Goal: Task Accomplishment & Management: Manage account settings

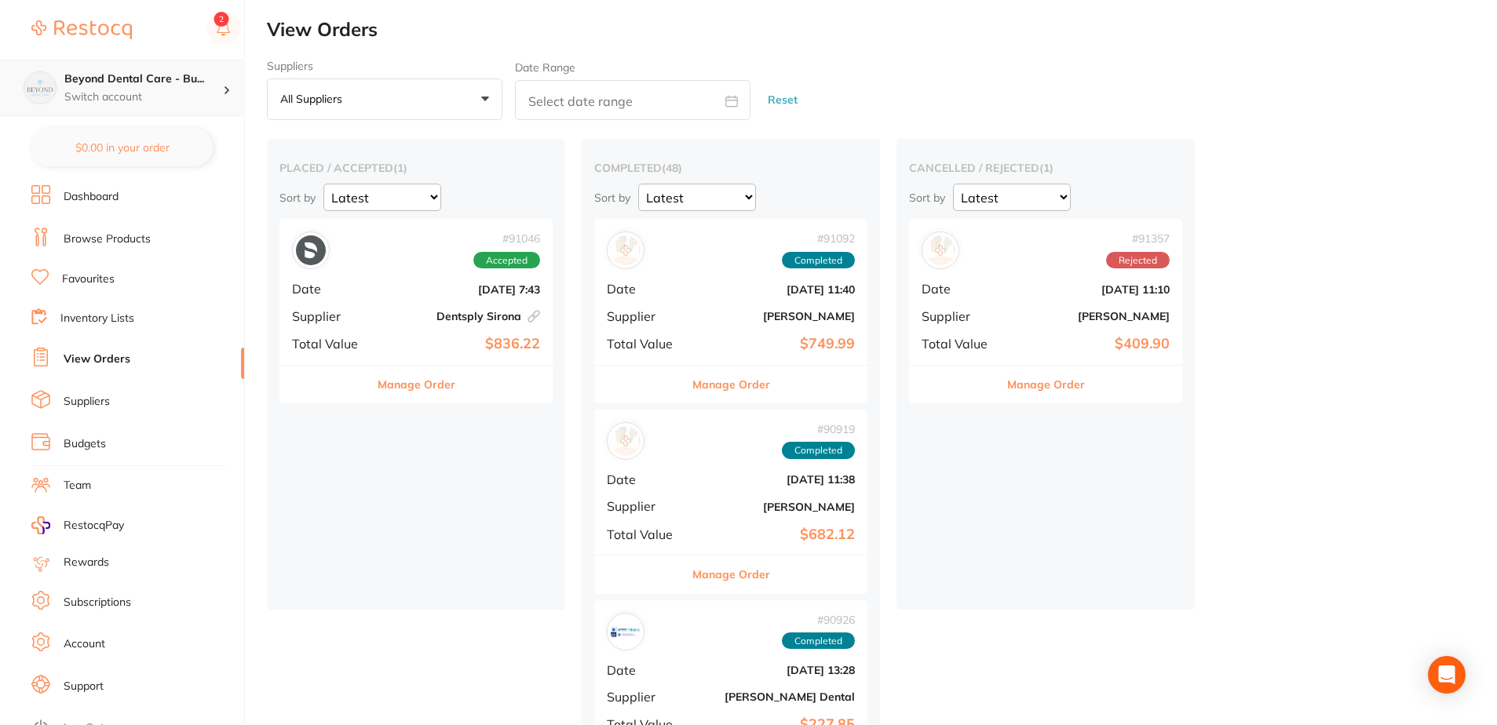
click at [184, 91] on p "Switch account" at bounding box center [143, 97] width 159 height 16
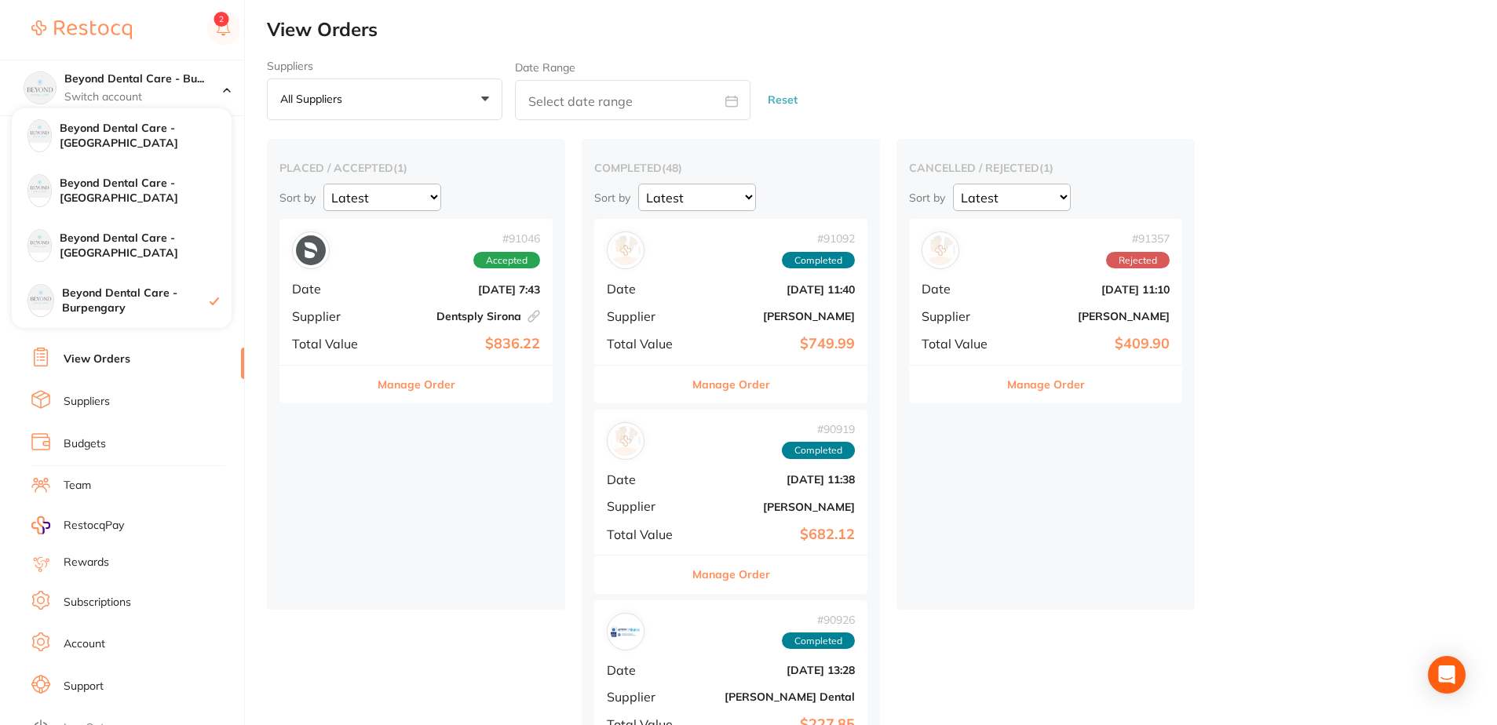
click at [137, 31] on div at bounding box center [135, 30] width 209 height 36
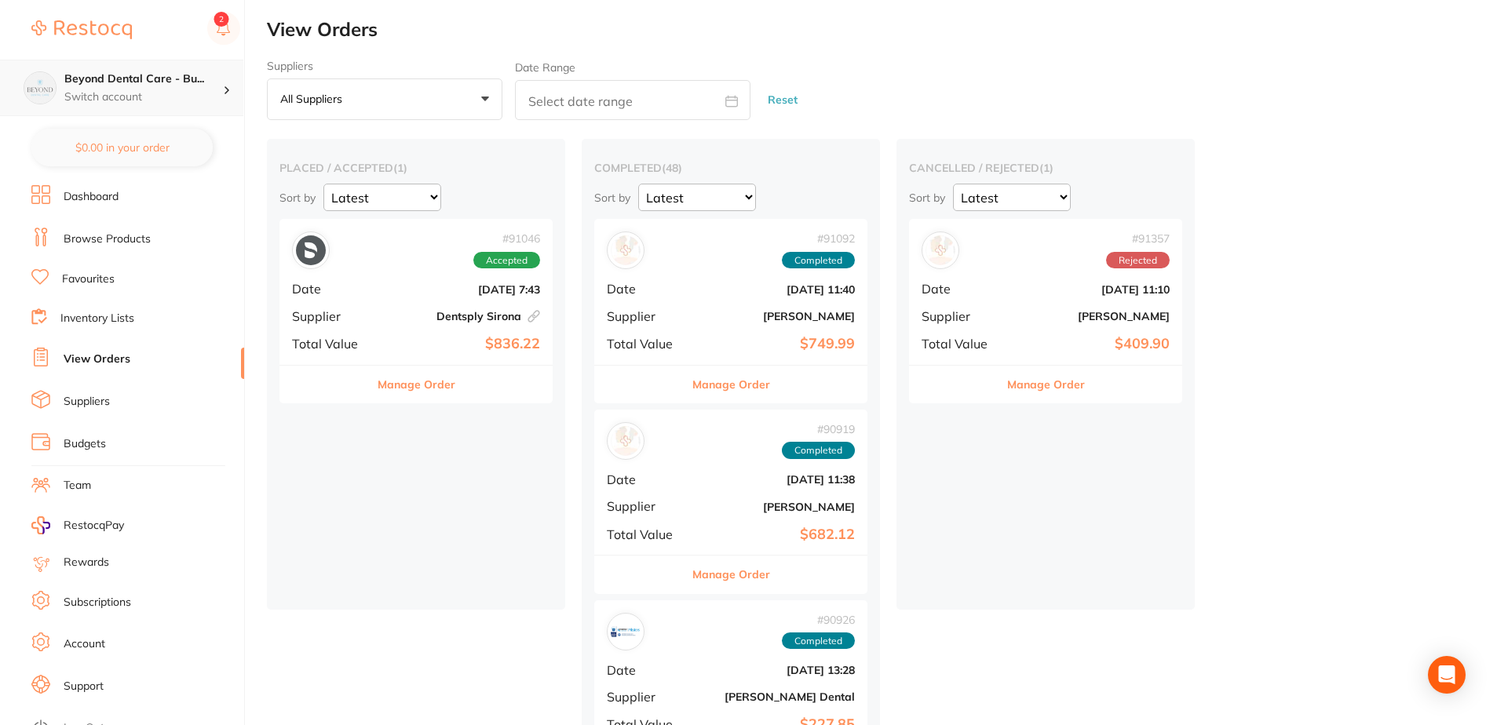
click at [73, 84] on h4 "Beyond Dental Care - Bu..." at bounding box center [143, 79] width 159 height 16
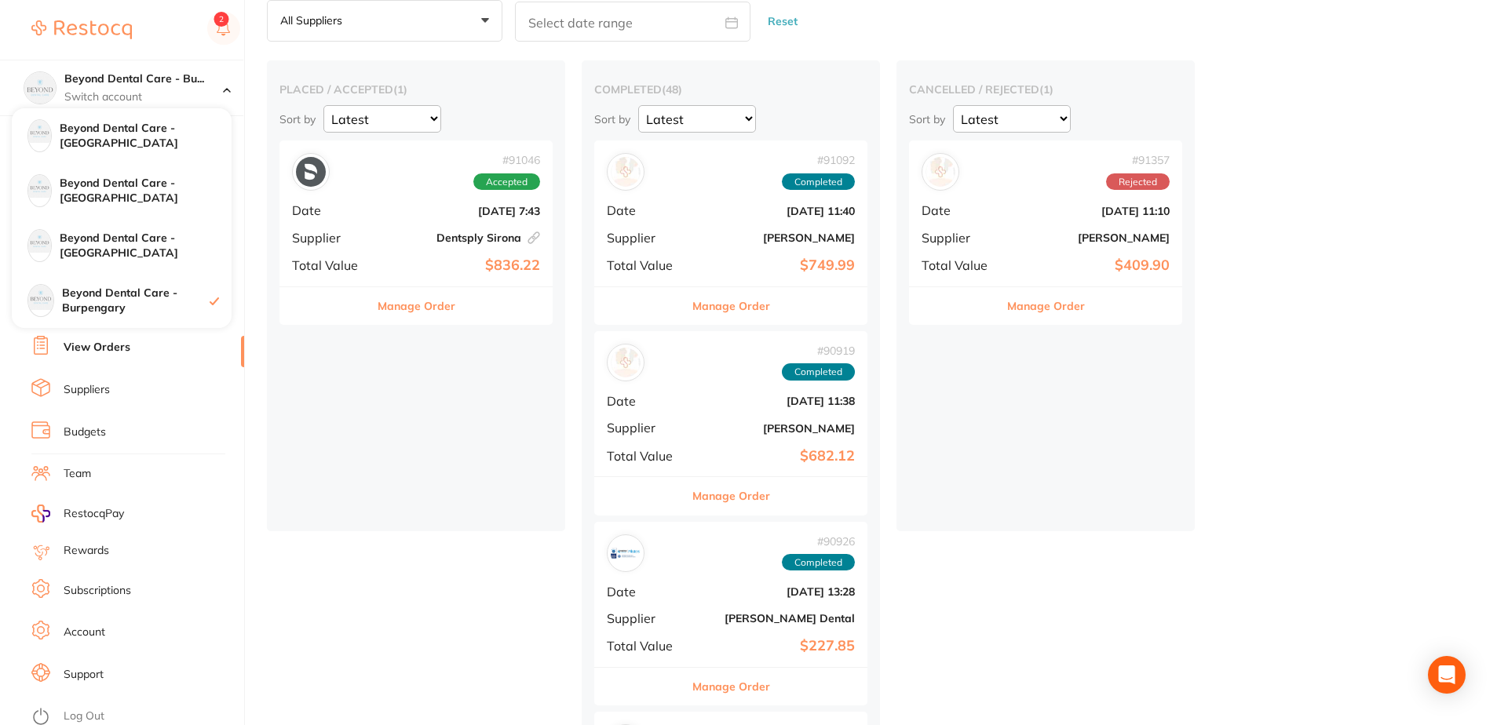
scroll to position [16, 0]
click at [77, 720] on li "Log Out" at bounding box center [135, 712] width 208 height 24
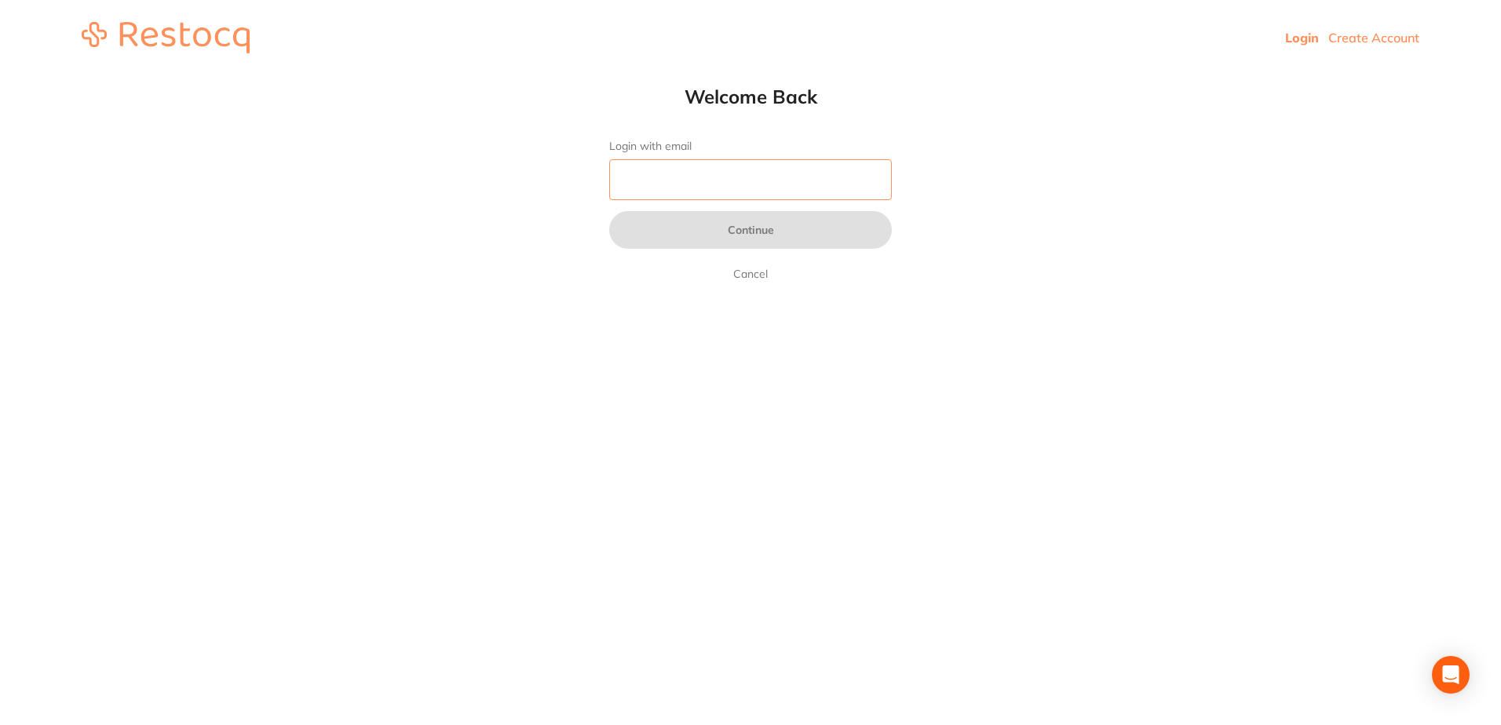
drag, startPoint x: 803, startPoint y: 175, endPoint x: 818, endPoint y: 188, distance: 20.0
click at [803, 175] on input "Login with email" at bounding box center [750, 179] width 283 height 41
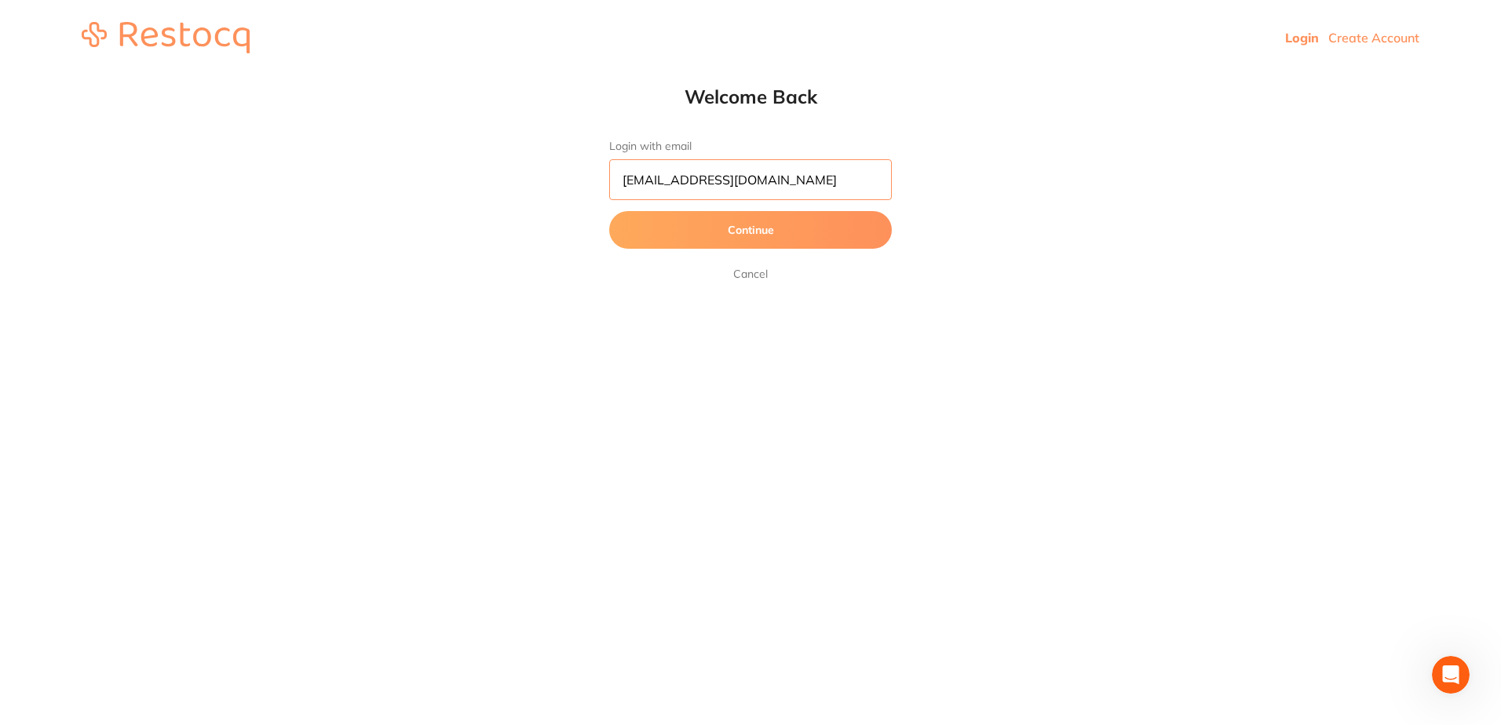
type input "burpengary@beyonddentalcare.com.au"
click at [781, 226] on button "Continue" at bounding box center [750, 230] width 283 height 38
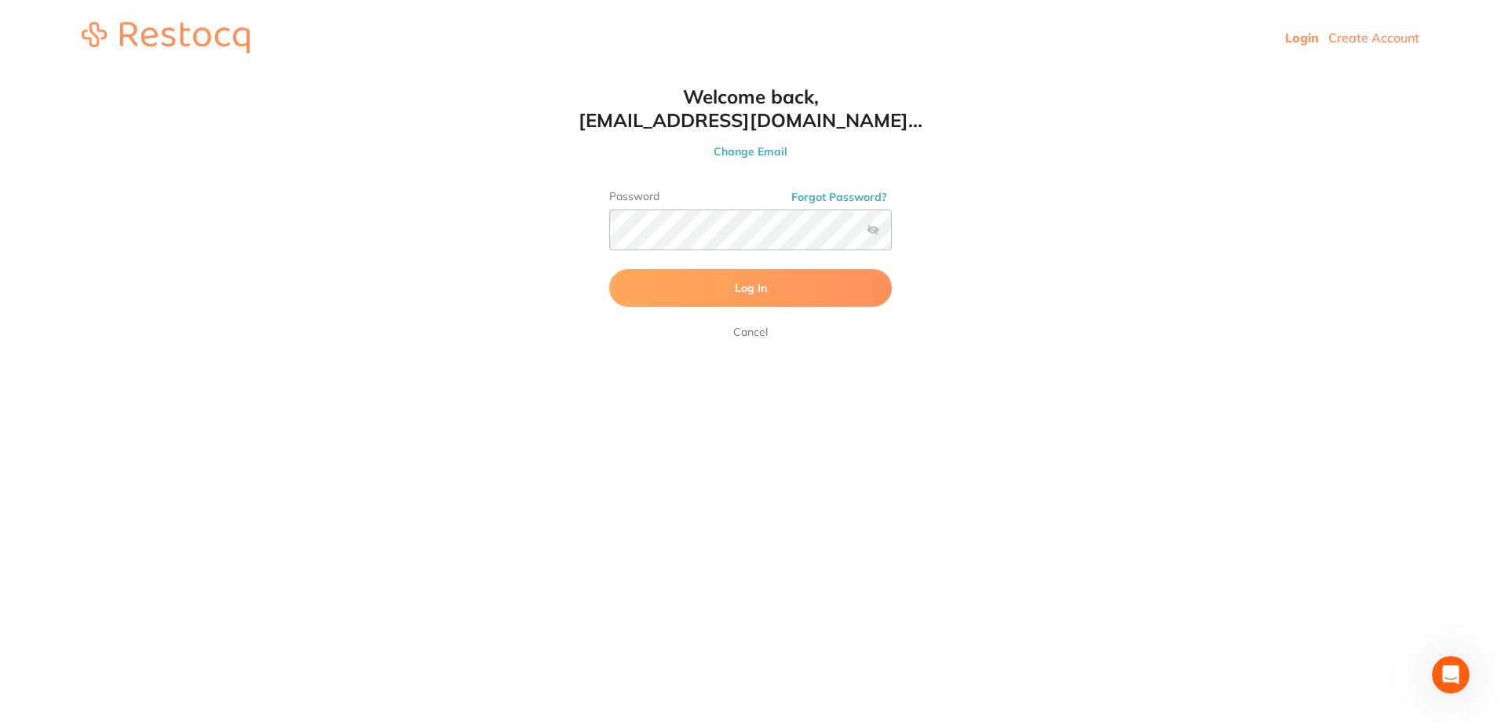
click at [868, 254] on div "Password Forgot Password?" at bounding box center [750, 226] width 283 height 73
click at [870, 228] on label at bounding box center [872, 230] width 13 height 13
click at [892, 235] on input "checkbox" at bounding box center [892, 235] width 0 height 0
click at [746, 285] on span "Log In" at bounding box center [751, 288] width 32 height 14
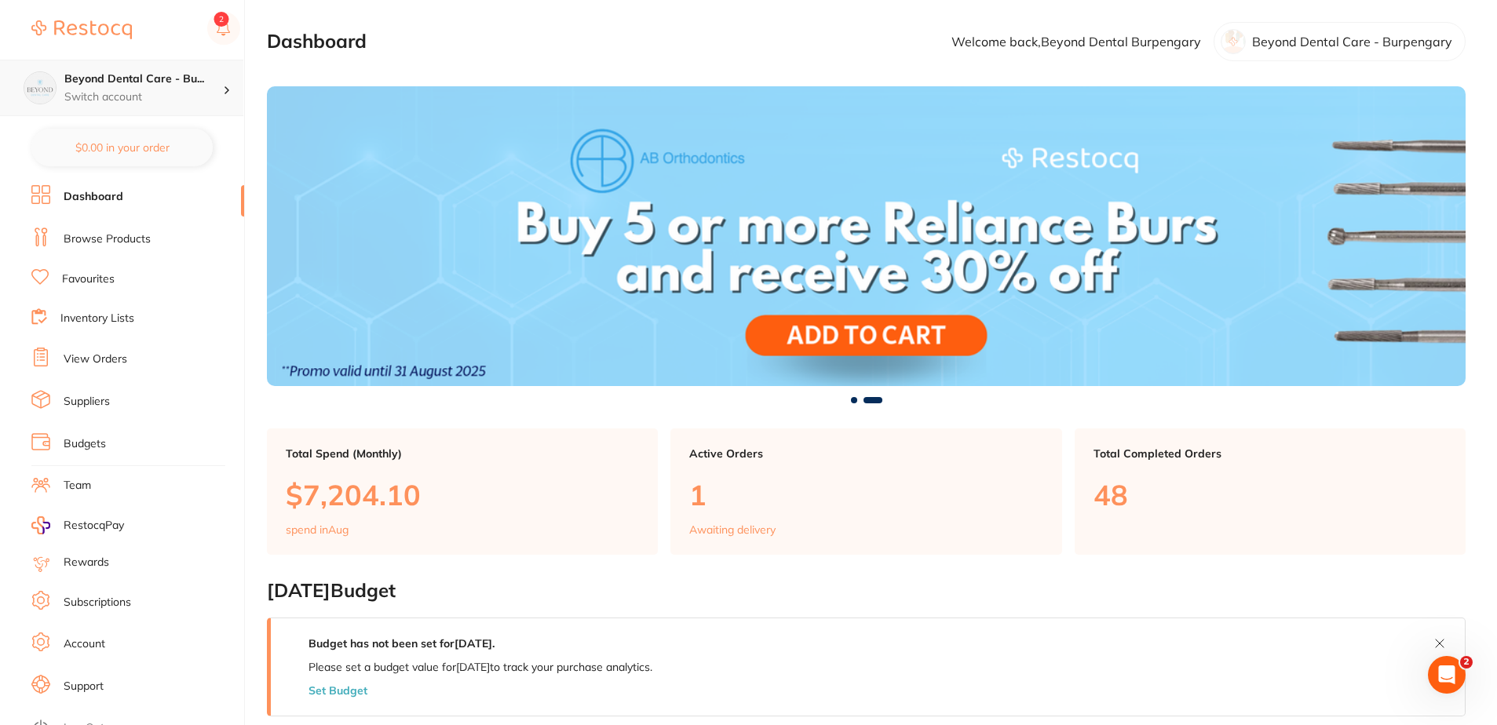
click at [122, 88] on div "Beyond Dental Care - Bu... Switch account" at bounding box center [143, 87] width 159 height 33
click at [130, 88] on div "Beyond Dental Care - Bu... Switch account" at bounding box center [143, 87] width 159 height 33
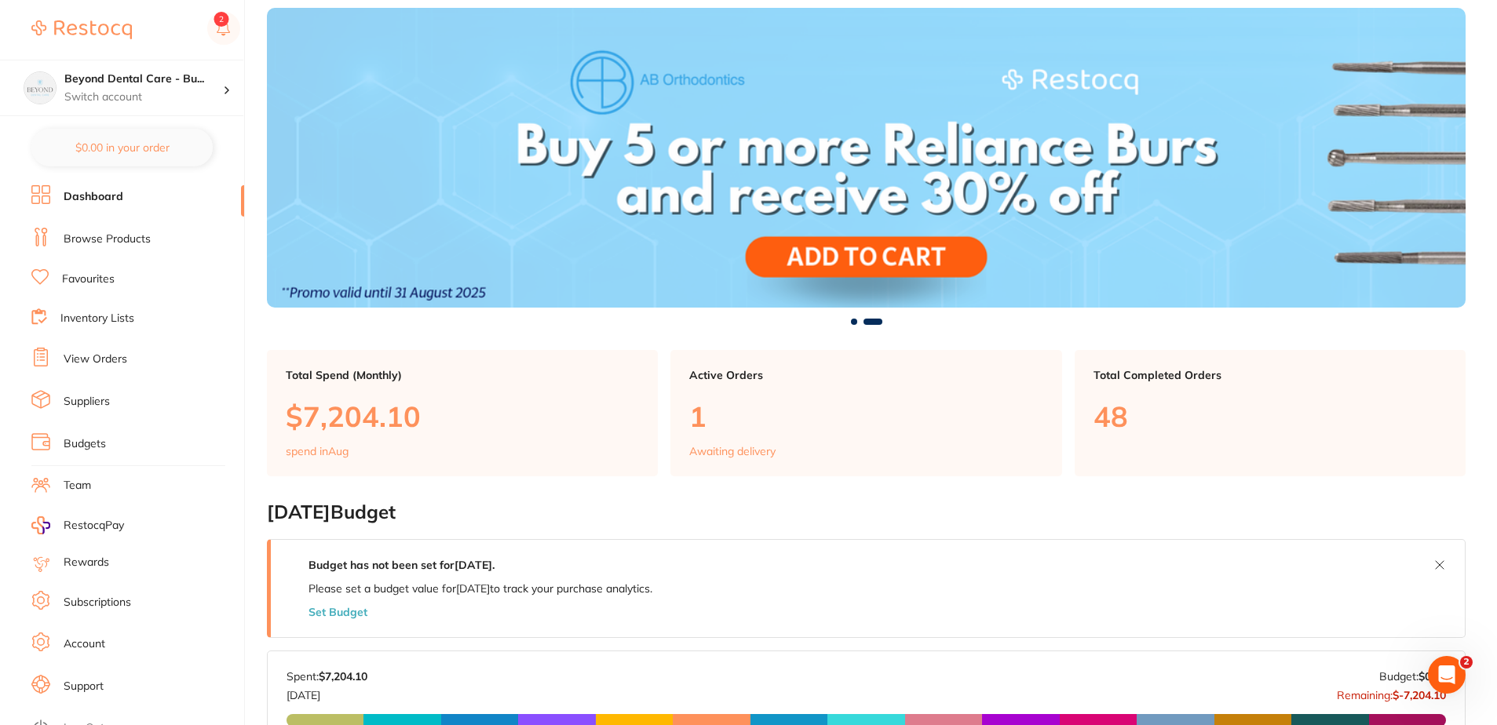
click at [111, 320] on link "Inventory Lists" at bounding box center [97, 319] width 74 height 16
